Goal: Find specific page/section: Find specific page/section

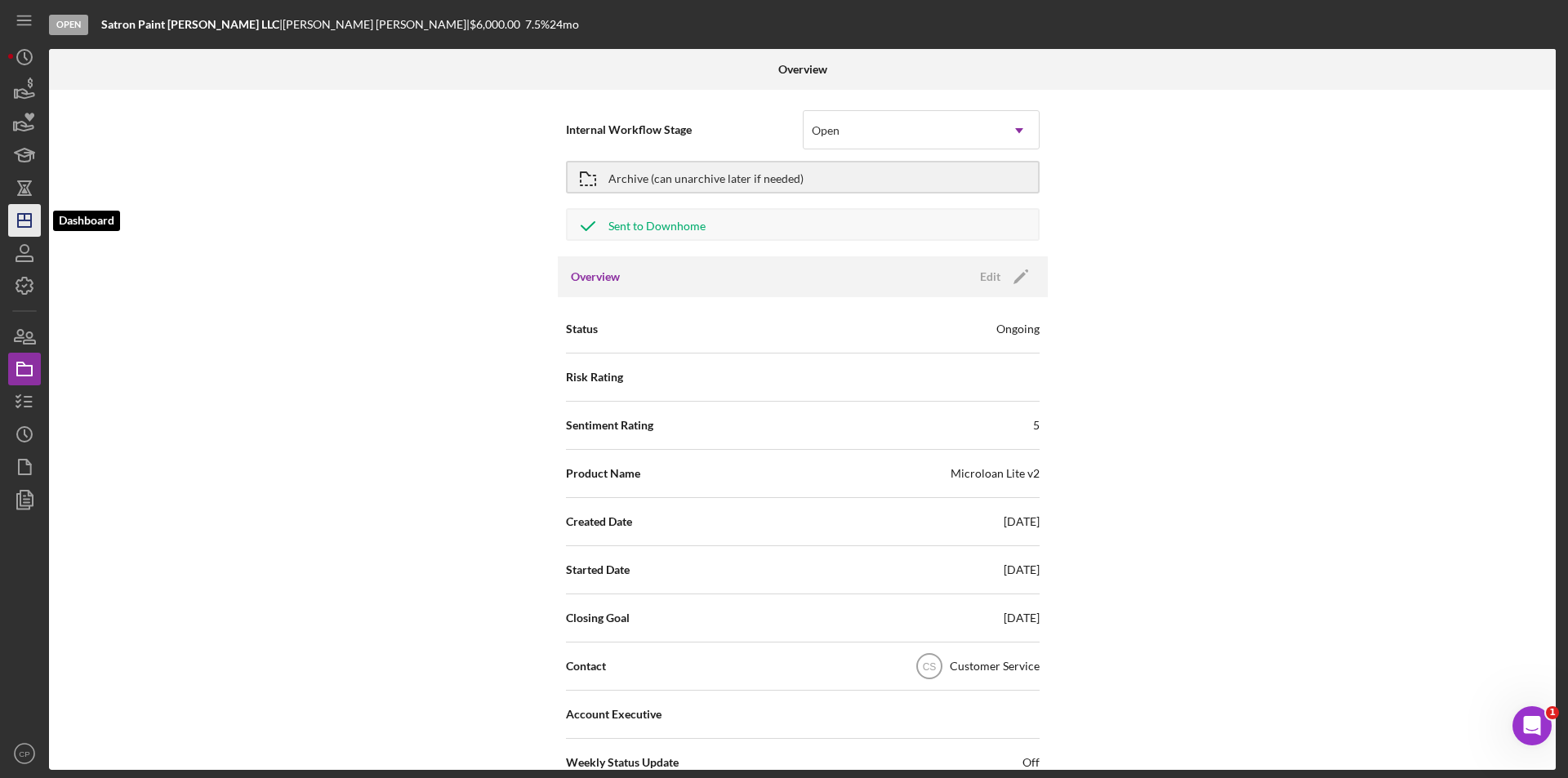
click at [24, 225] on icon "Icon/Dashboard" at bounding box center [25, 221] width 41 height 41
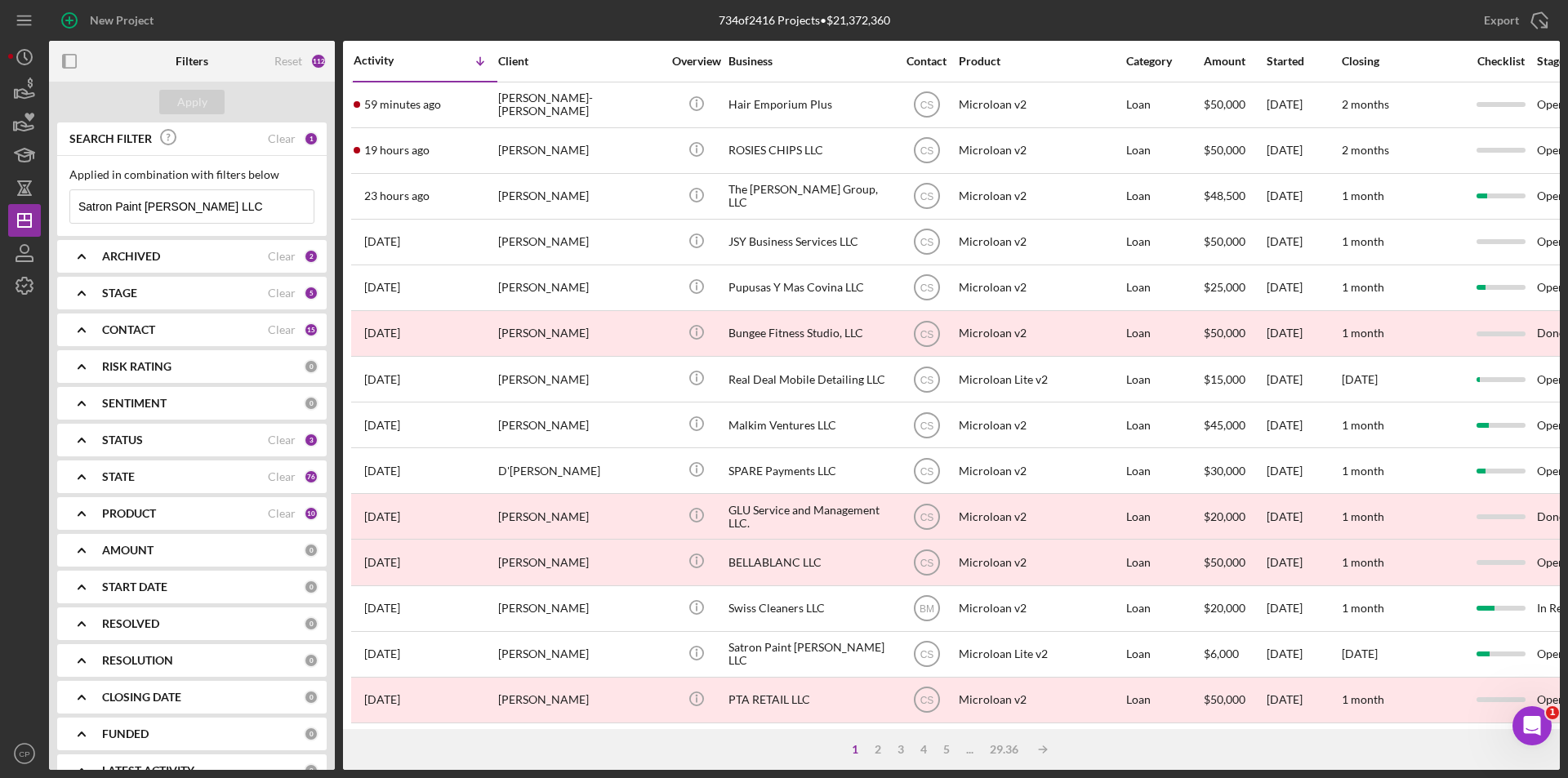
drag, startPoint x: 220, startPoint y: 203, endPoint x: -24, endPoint y: 208, distance: 244.1
click at [0, 208] on html "New Project 734 of 2416 Projects • $21,372,360 Satron Paint Samuel LLC Export I…" at bounding box center [784, 389] width 1568 height 778
paste input "Glow & Go"
type input "Glow & Go LLC"
click at [197, 100] on div "Apply" at bounding box center [192, 102] width 30 height 25
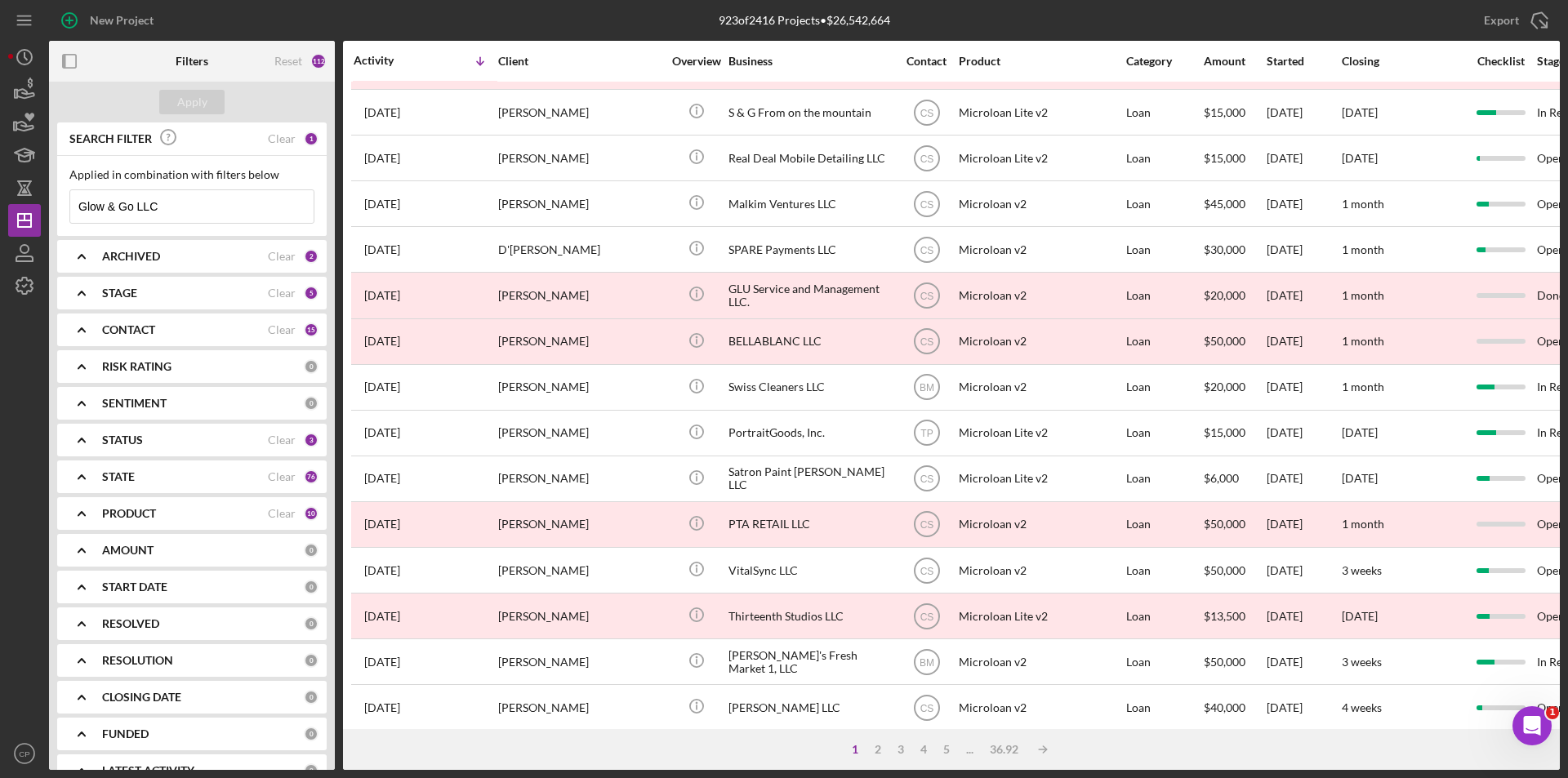
scroll to position [29, 0]
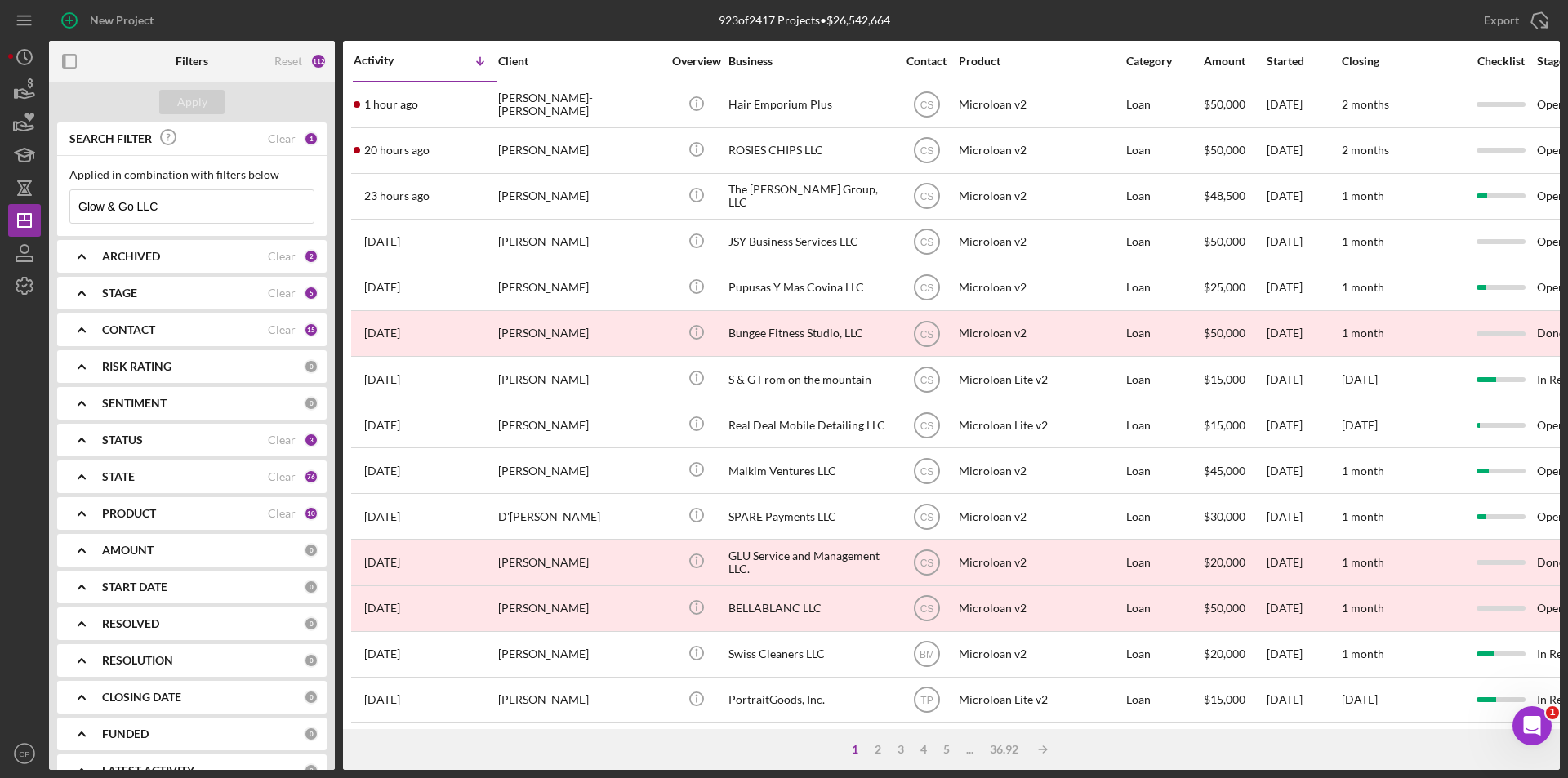
drag, startPoint x: 201, startPoint y: 200, endPoint x: 0, endPoint y: 204, distance: 201.0
click at [0, 204] on div "New Project 923 of 2417 Projects • $26,542,664 Glow & Go LLC Export Icon/Export…" at bounding box center [784, 389] width 1568 height 778
paste input "Appliances and Enterprises LLC"
click at [190, 98] on div "Apply" at bounding box center [192, 102] width 30 height 25
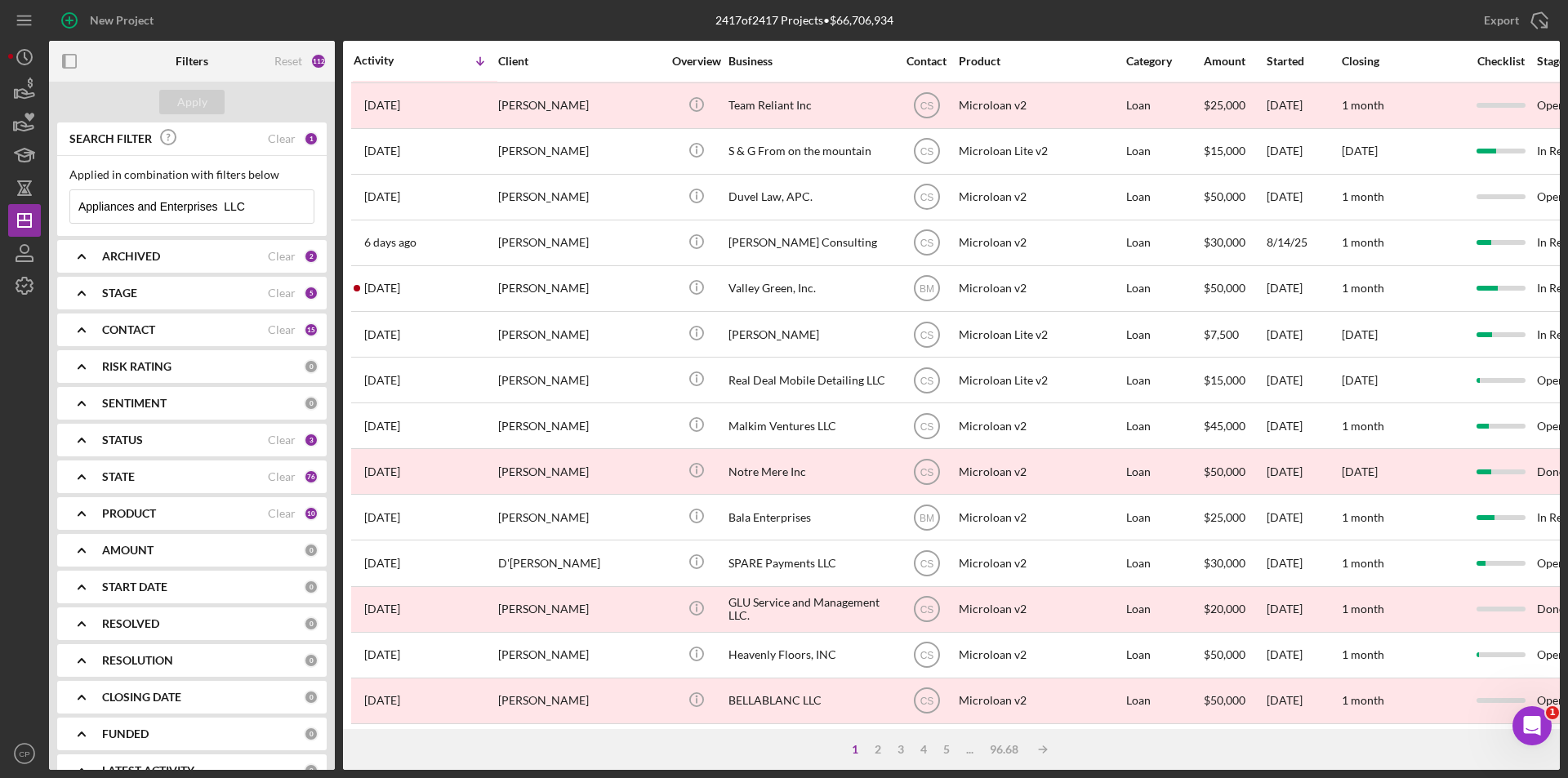
scroll to position [518, 0]
drag, startPoint x: 270, startPoint y: 206, endPoint x: 220, endPoint y: 213, distance: 50.5
click at [220, 213] on input "Appliances and Enterprises LLC" at bounding box center [192, 207] width 244 height 33
type input "Appliances and Enterprises"
click at [174, 106] on button "Apply" at bounding box center [192, 102] width 65 height 25
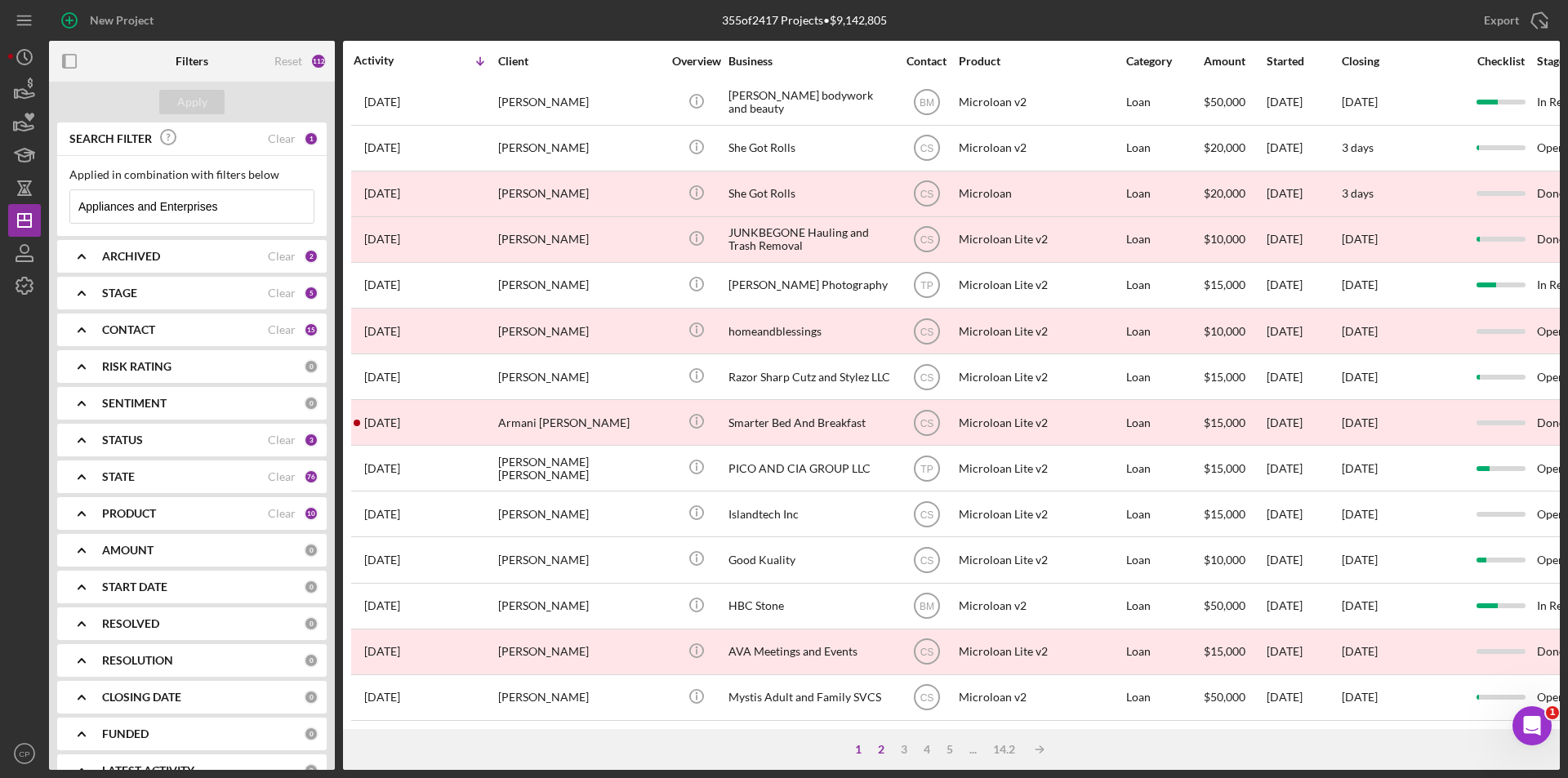
click at [891, 747] on div "2" at bounding box center [881, 749] width 23 height 13
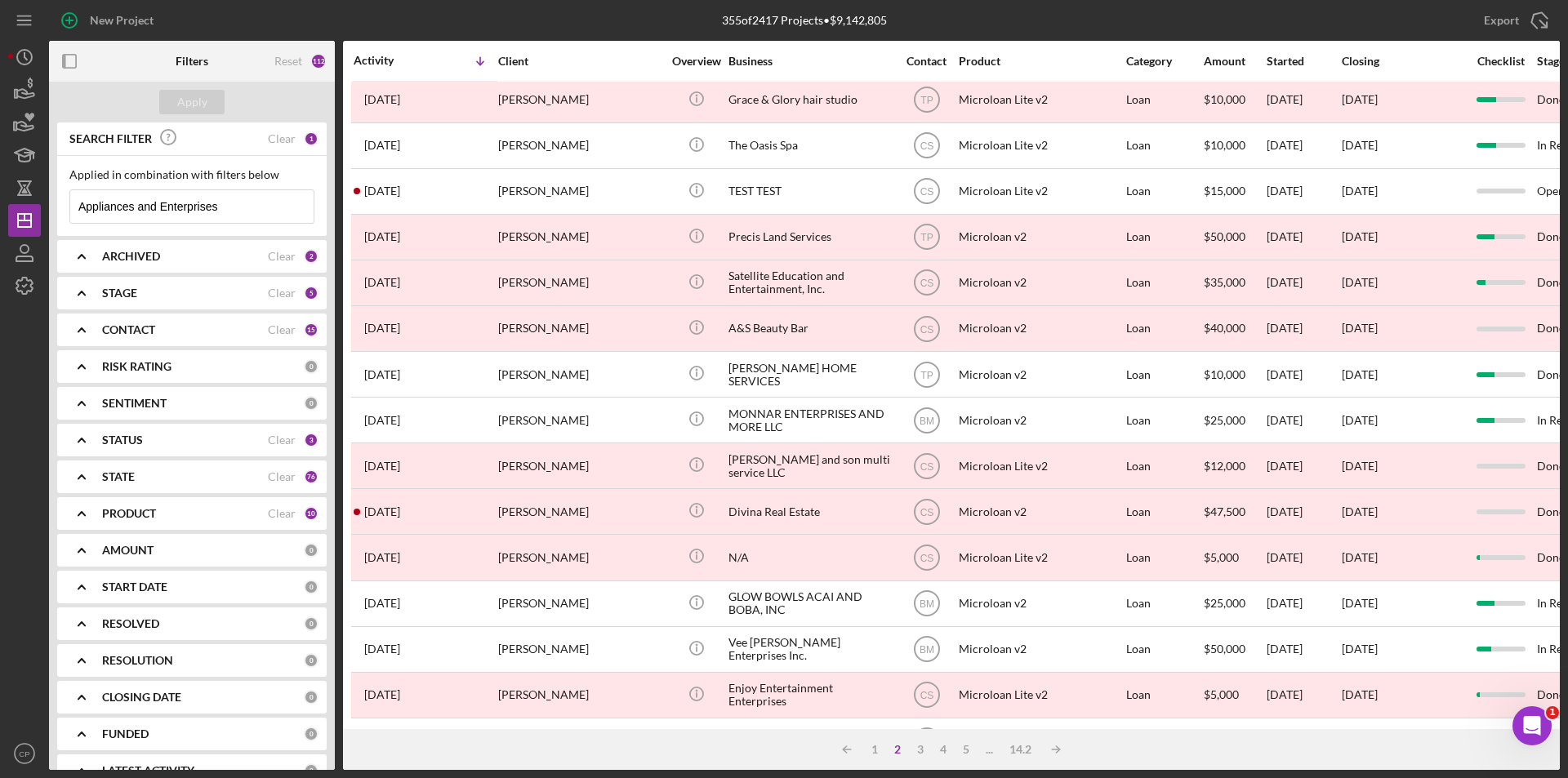
scroll to position [0, 0]
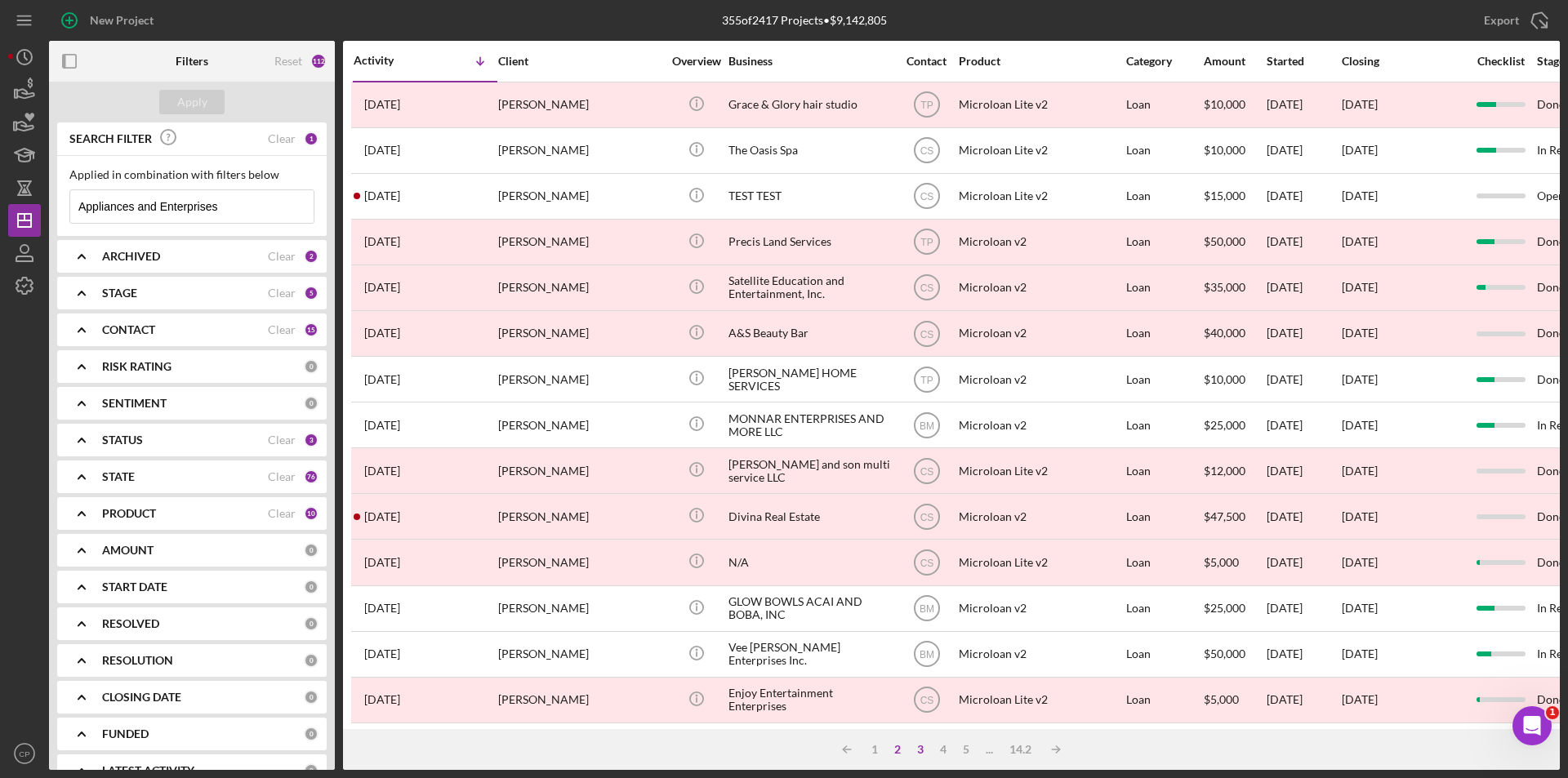
click at [921, 749] on div "3" at bounding box center [921, 749] width 23 height 13
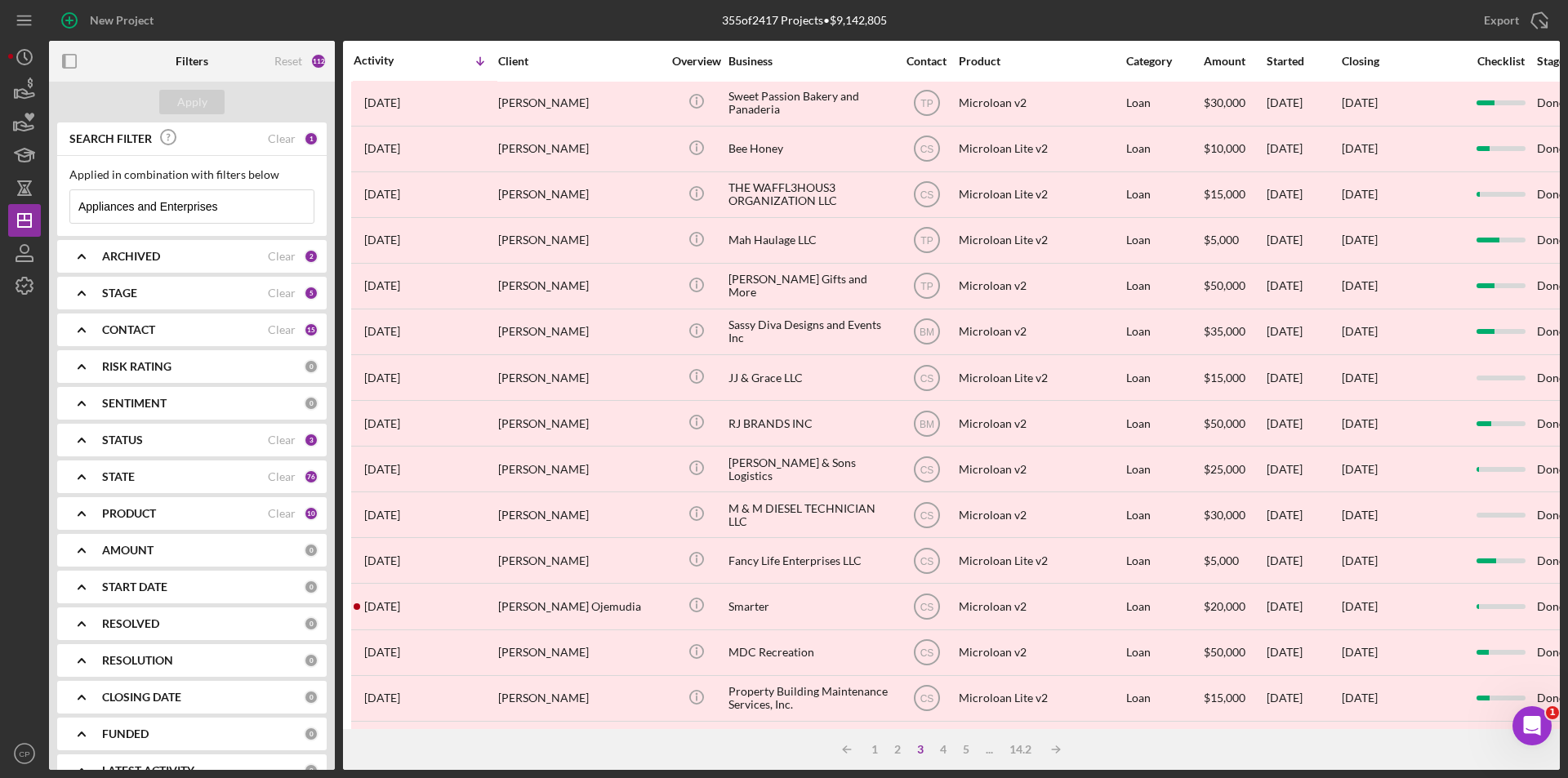
scroll to position [518, 0]
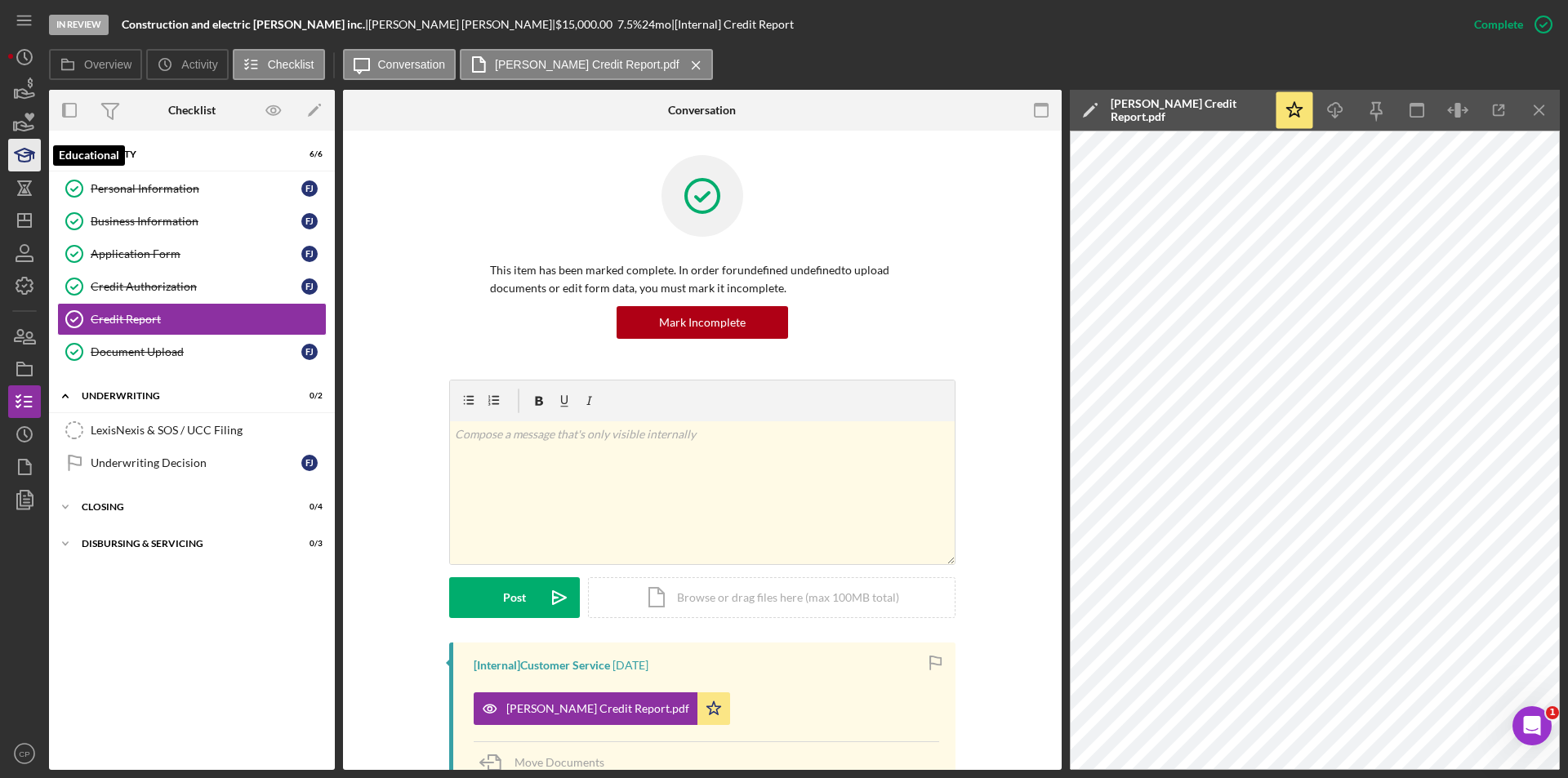
scroll to position [252, 0]
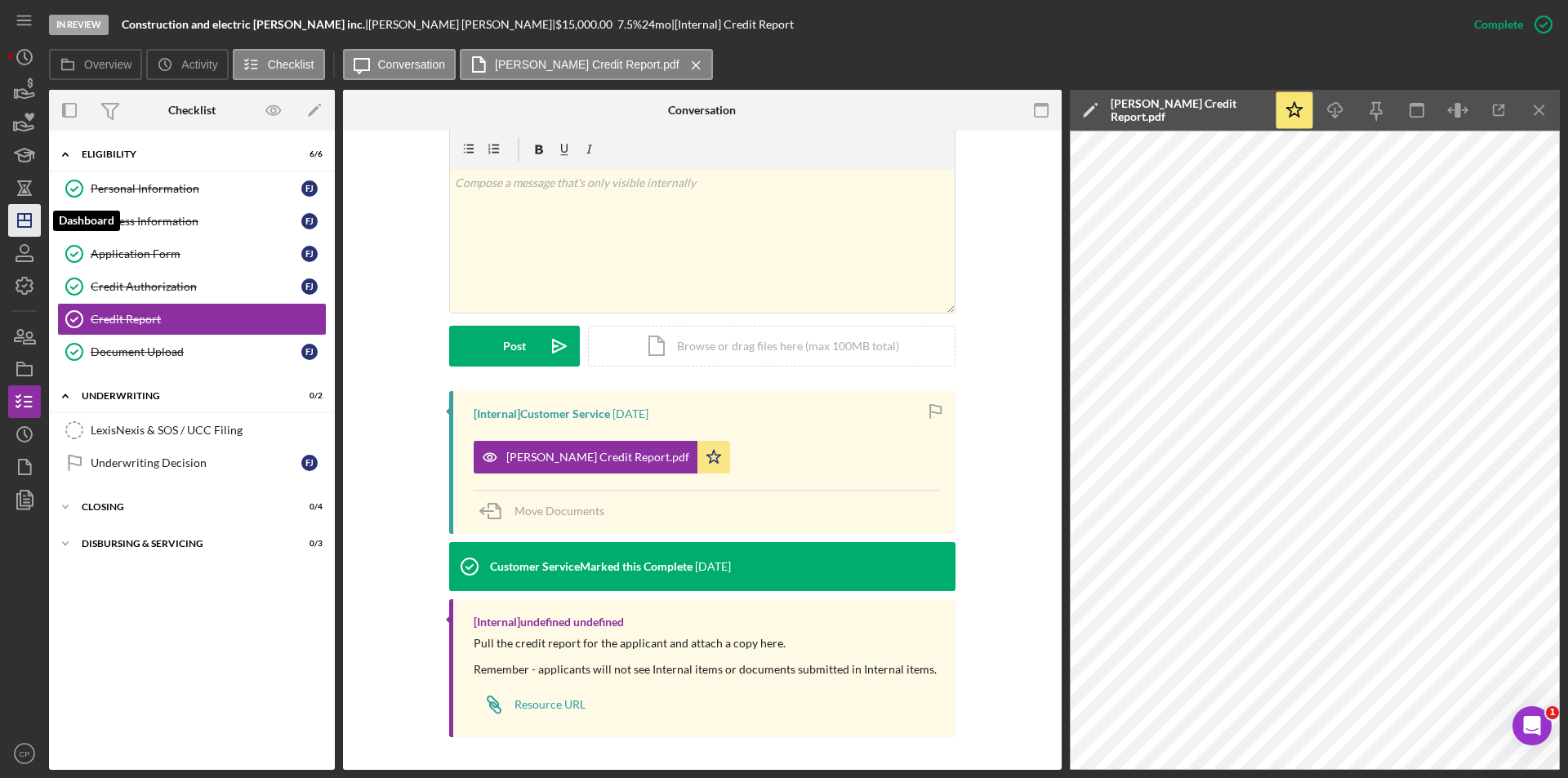
click at [18, 219] on polygon "button" at bounding box center [25, 221] width 13 height 13
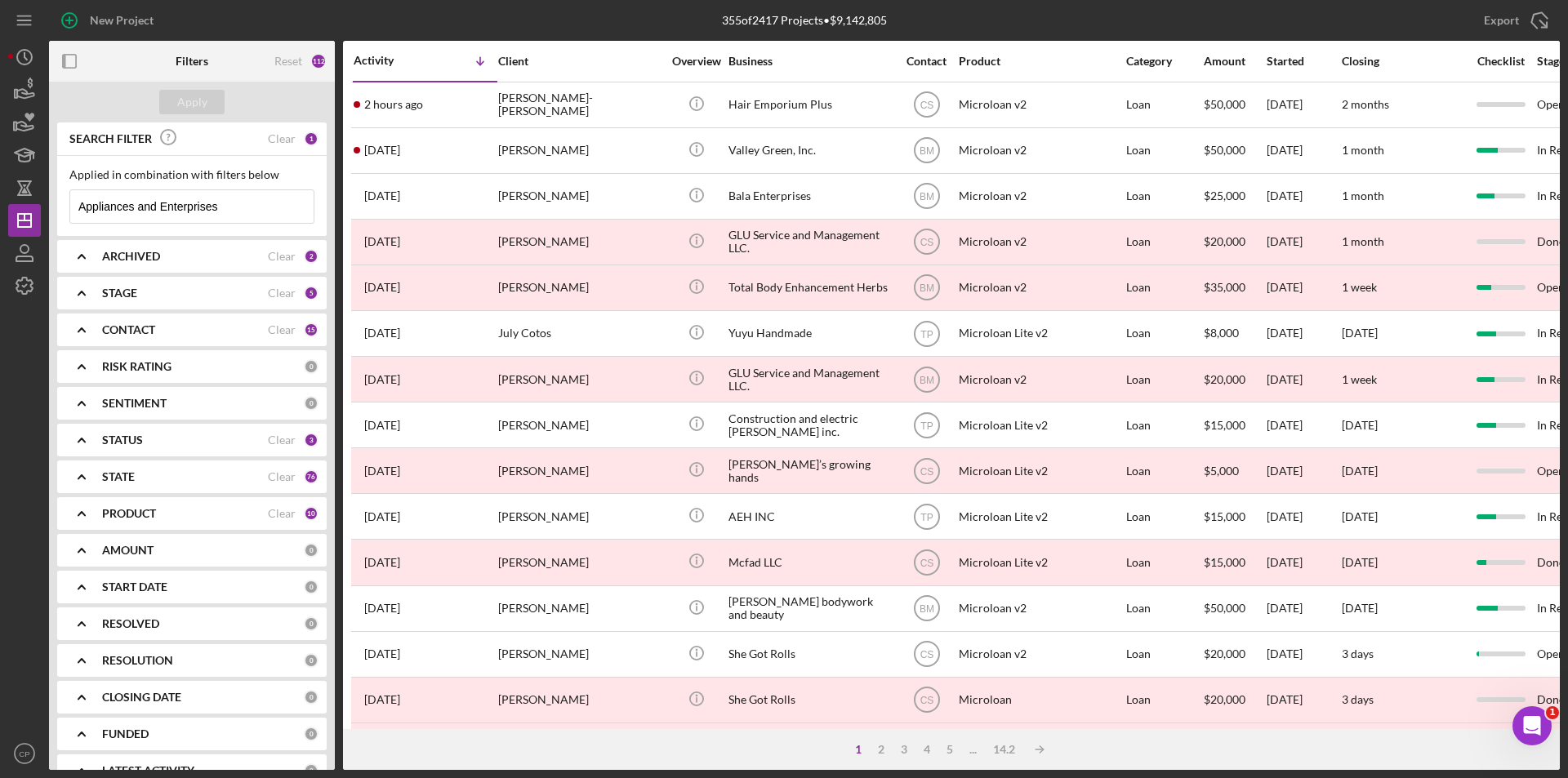
click at [235, 205] on input "Appliances and Enterprises" at bounding box center [192, 207] width 244 height 33
drag, startPoint x: 233, startPoint y: 205, endPoint x: -4, endPoint y: 231, distance: 238.4
click at [0, 231] on html "New Project 355 of 2417 Projects • $9,142,805 Appliances and Enterprises Export…" at bounding box center [784, 389] width 1568 height 778
paste input "GUAC N ROLL FOODS INC"
type input "GUAC N ROLL FOODS INC"
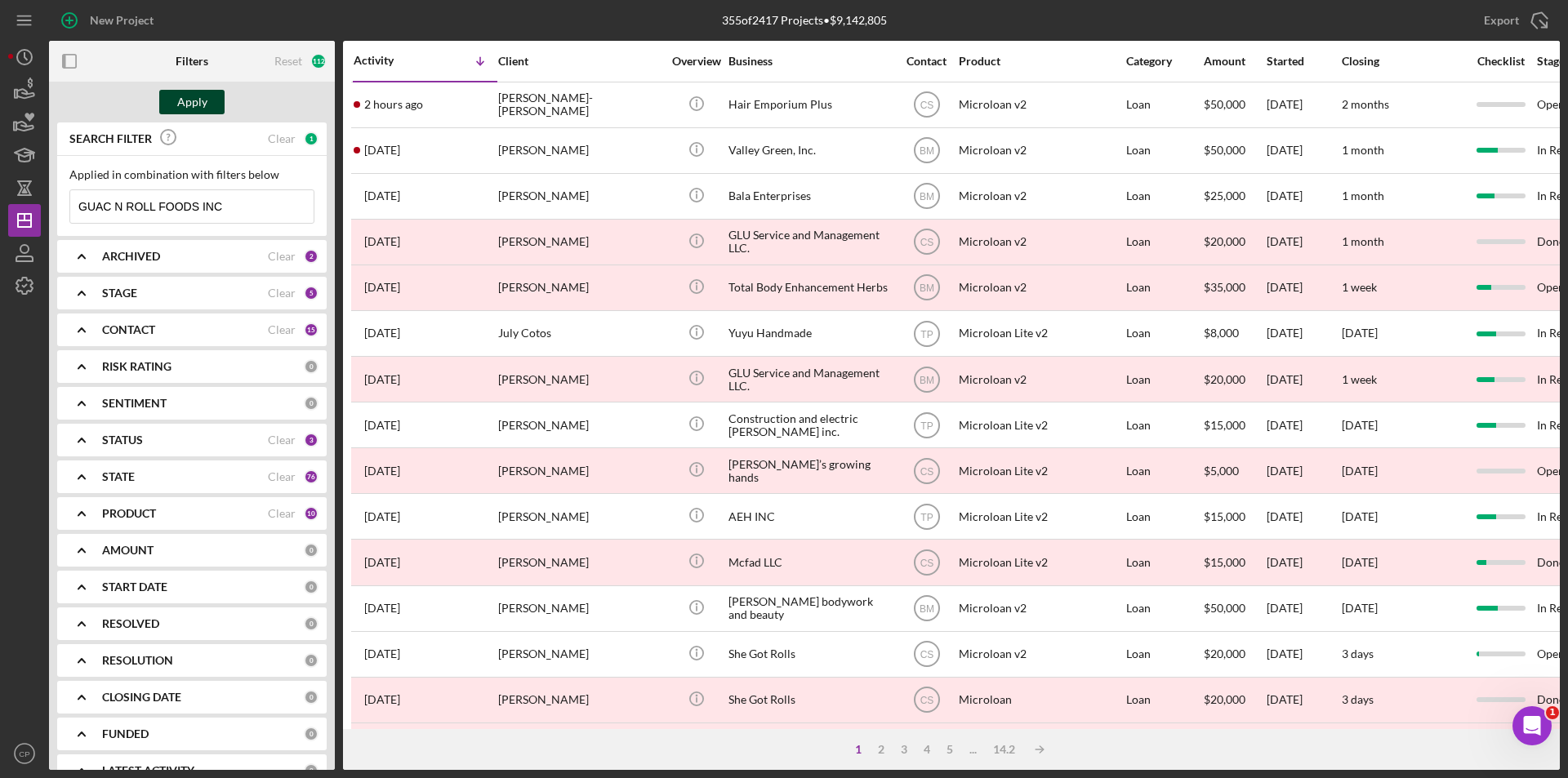
click at [190, 101] on div "Apply" at bounding box center [192, 102] width 30 height 25
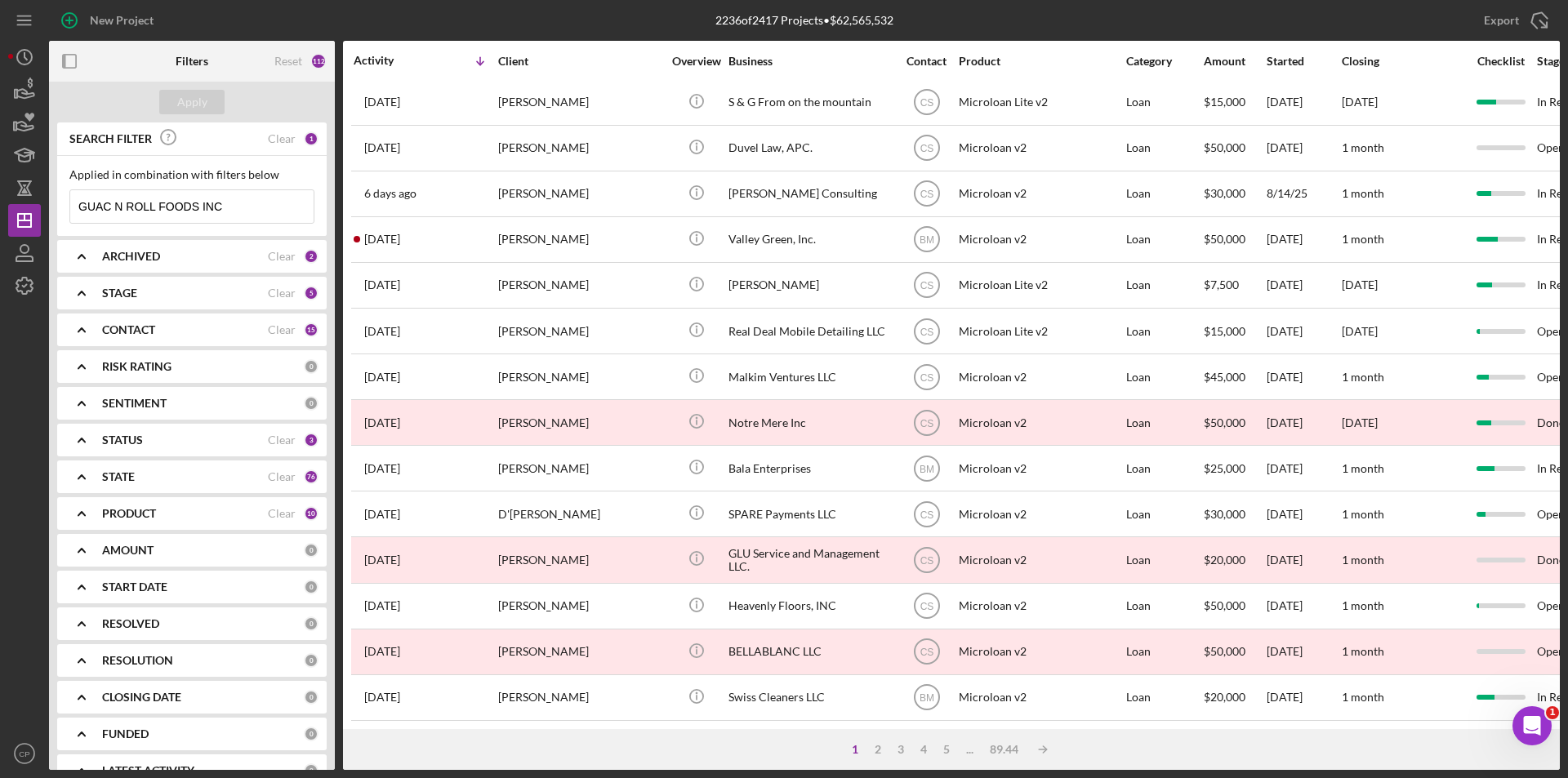
scroll to position [518, 0]
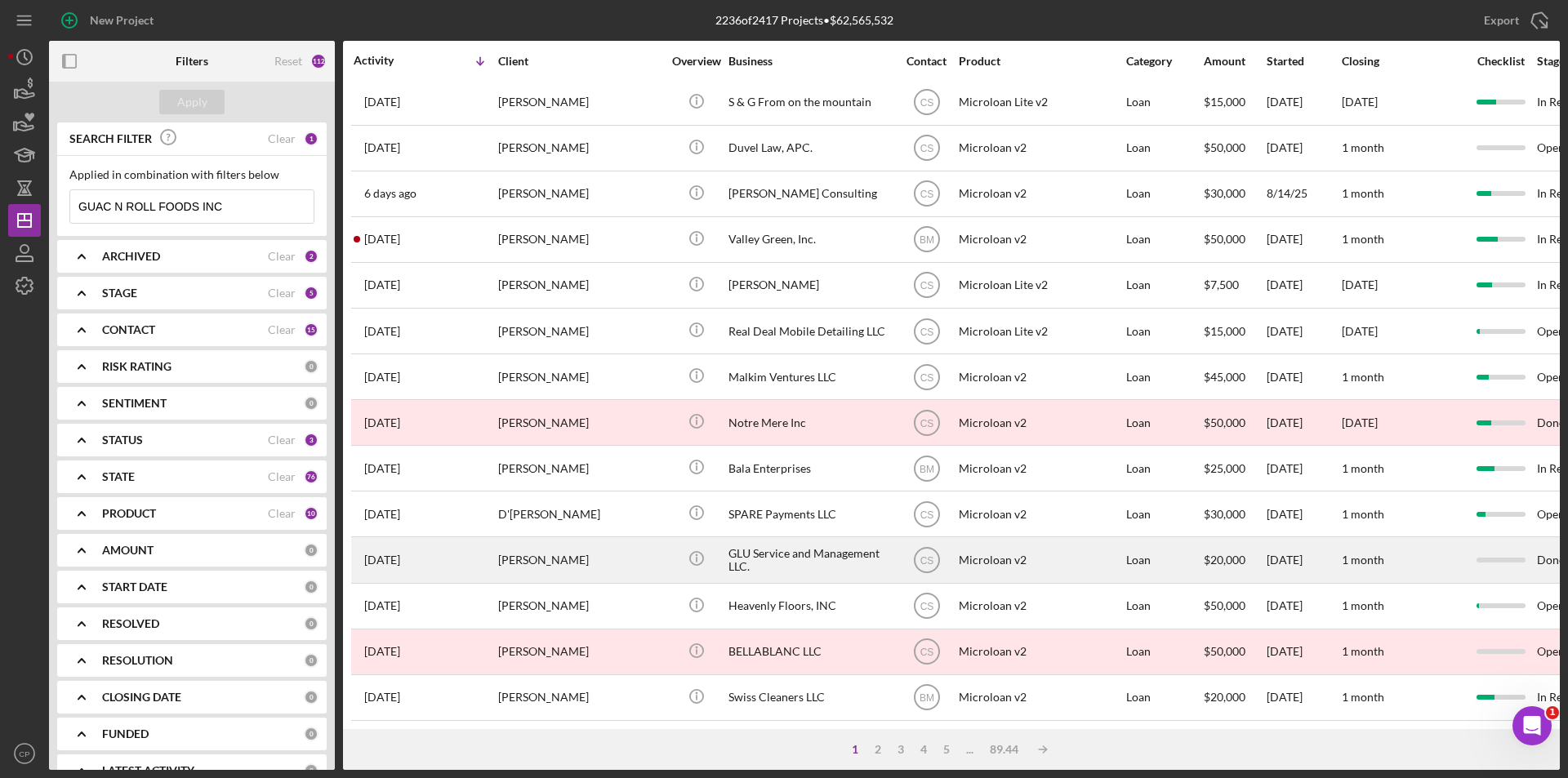
click at [743, 543] on div "GLU Service and Management LLC." at bounding box center [810, 559] width 164 height 43
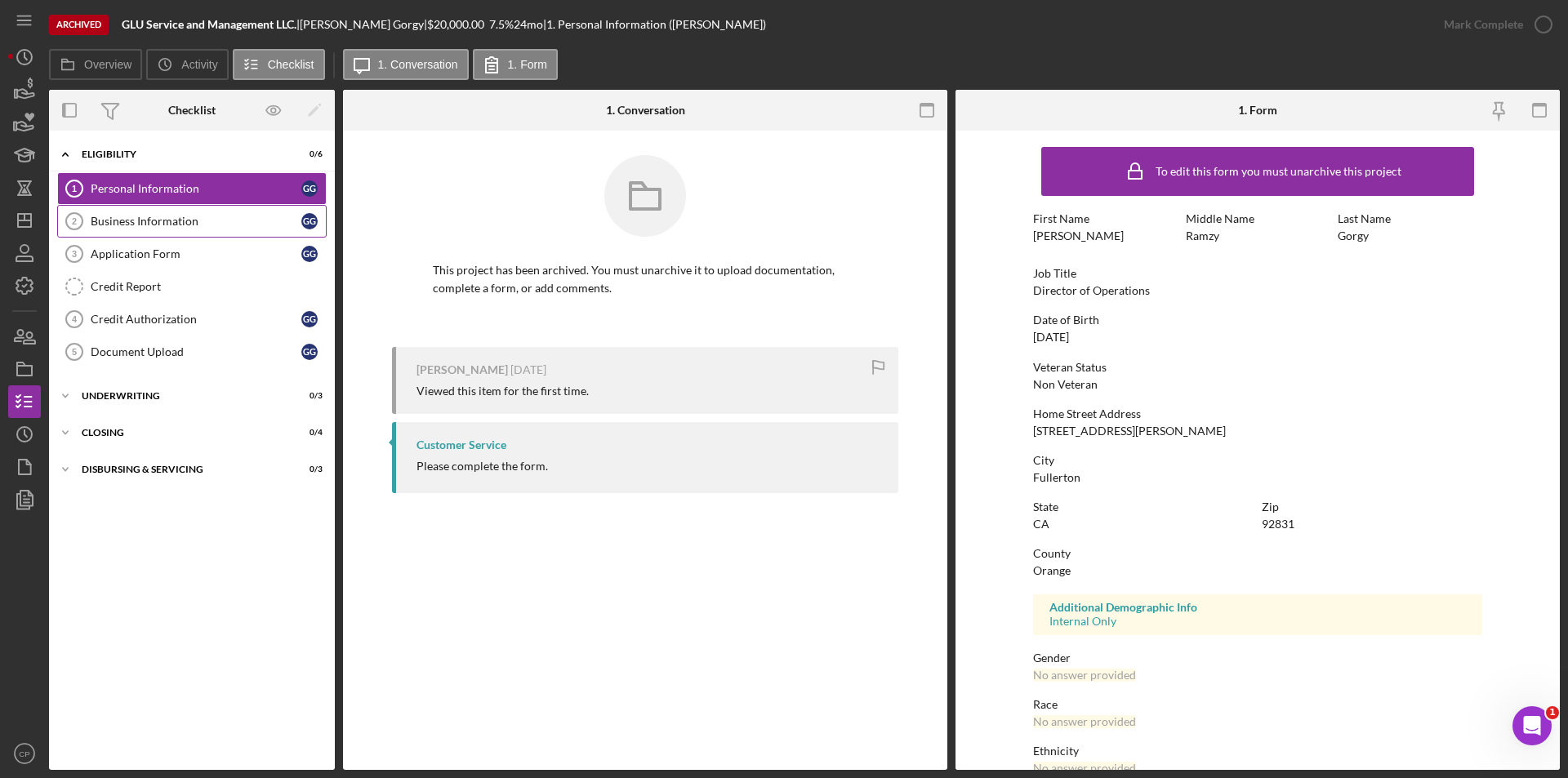
click at [133, 218] on div "Business Information" at bounding box center [196, 221] width 211 height 13
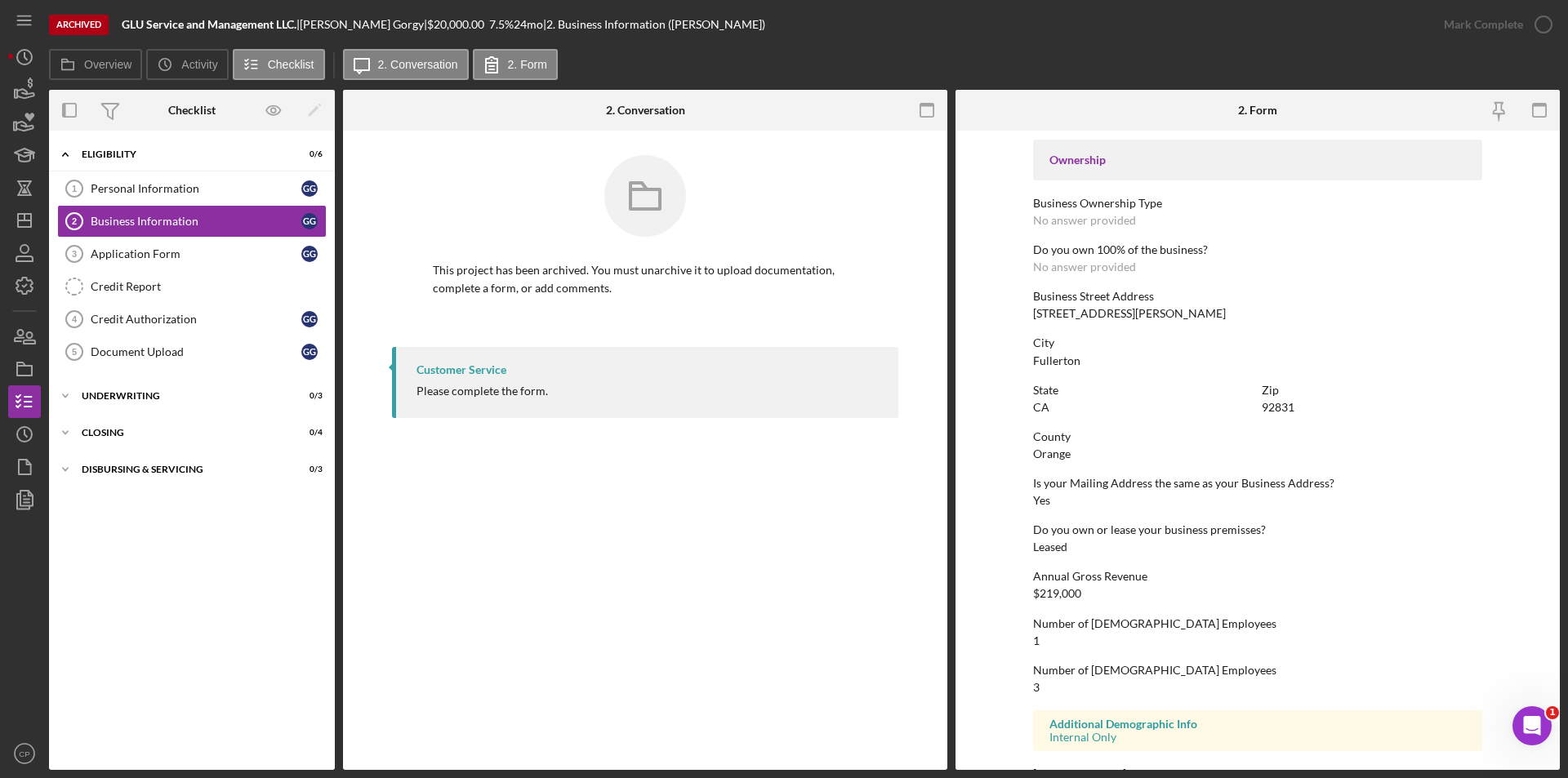
scroll to position [592, 0]
